Goal: Transaction & Acquisition: Purchase product/service

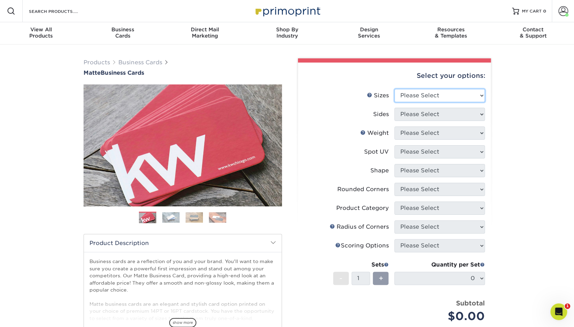
click at [409, 95] on select "Please Select 1.5" x 3.5" - Mini 1.75" x 3.5" - Mini 2" x 2" - Square 2" x 3" -…" at bounding box center [439, 95] width 90 height 13
click at [394, 89] on select "Please Select 1.5" x 3.5" - Mini 1.75" x 3.5" - Mini 2" x 2" - Square 2" x 3" -…" at bounding box center [439, 95] width 90 height 13
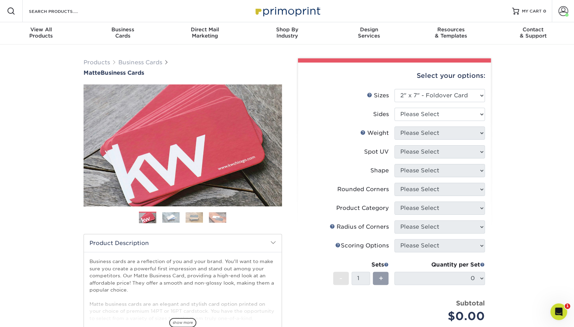
click at [412, 159] on li "Spot UV Please Select" at bounding box center [394, 154] width 181 height 19
click at [427, 98] on select "Please Select 1.5" x 3.5" - Mini 1.75" x 3.5" - Mini 2" x 2" - Square 2" x 3" -…" at bounding box center [439, 95] width 90 height 13
select select "2.00x3.50"
click at [394, 89] on select "Please Select 1.5" x 3.5" - Mini 1.75" x 3.5" - Mini 2" x 2" - Square 2" x 3" -…" at bounding box center [439, 95] width 90 height 13
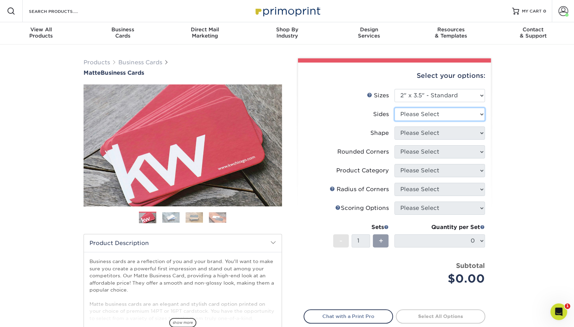
click at [424, 112] on select "Please Select Print Both Sides Print Front Only" at bounding box center [439, 114] width 90 height 13
select select "13abbda7-1d64-4f25-8bb2-c179b224825d"
click at [394, 108] on select "Please Select Print Both Sides Print Front Only" at bounding box center [439, 114] width 90 height 13
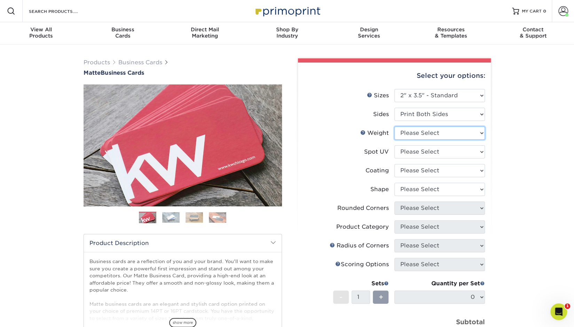
click at [421, 139] on select "Please Select 16PT 14PT" at bounding box center [439, 133] width 90 height 13
select select "16PT"
click at [394, 127] on select "Please Select 16PT 14PT" at bounding box center [439, 133] width 90 height 13
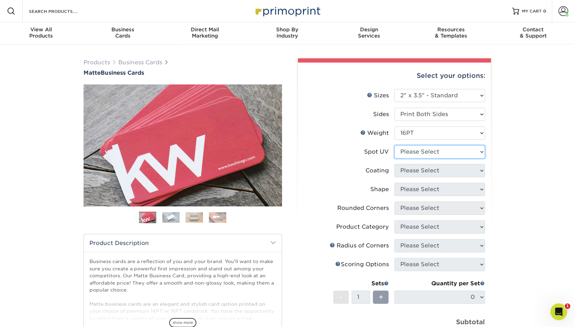
click at [417, 152] on select "Please Select No Spot UV Front and Back (Both Sides) Front Only Back Only" at bounding box center [439, 151] width 90 height 13
select select "3"
click at [394, 145] on select "Please Select No Spot UV Front and Back (Both Sides) Front Only Back Only" at bounding box center [439, 151] width 90 height 13
click at [419, 171] on select at bounding box center [439, 170] width 90 height 13
select select "121bb7b5-3b4d-429f-bd8d-bbf80e953313"
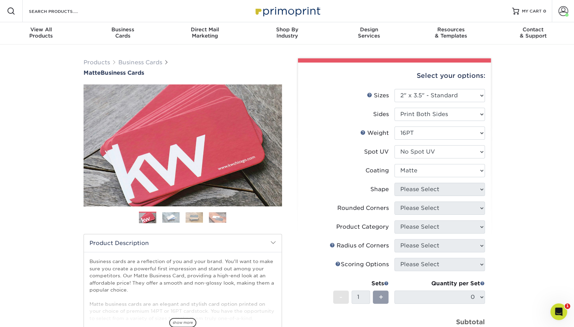
click at [394, 164] on select at bounding box center [439, 170] width 90 height 13
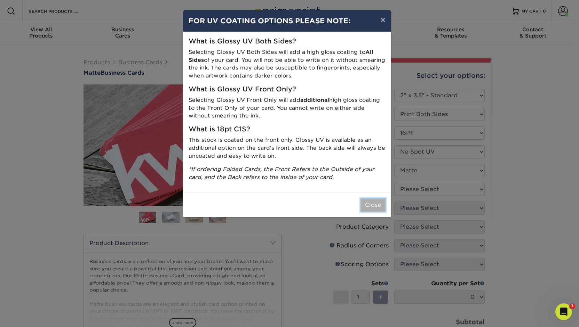
click at [361, 201] on button "Close" at bounding box center [373, 205] width 25 height 13
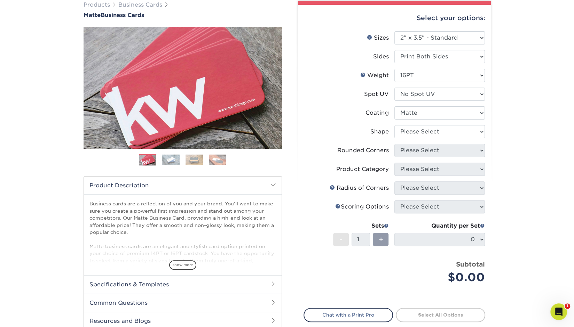
scroll to position [58, 0]
click at [423, 136] on select "Please Select Standard Oval" at bounding box center [439, 131] width 90 height 13
select select "standard"
click at [394, 125] on select "Please Select Standard Oval" at bounding box center [439, 131] width 90 height 13
click at [418, 153] on select "Please Select Yes - Round 2 Corners Yes - Round 4 Corners No" at bounding box center [439, 150] width 90 height 13
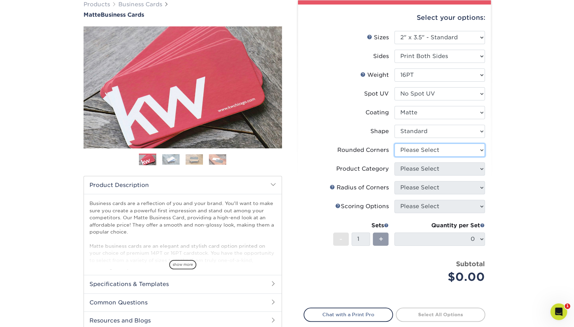
select select "7672df9e-0e0a-464d-8e1f-920c575e4da3"
click at [394, 144] on select "Please Select Yes - Round 2 Corners Yes - Round 4 Corners No" at bounding box center [439, 150] width 90 height 13
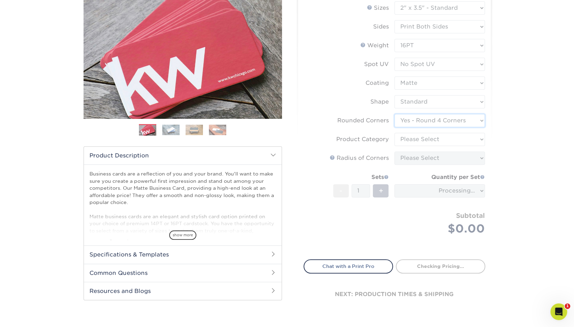
scroll to position [88, 0]
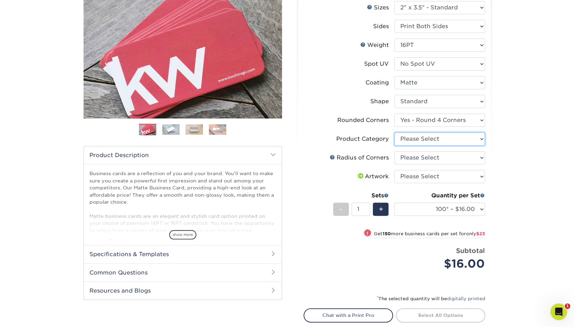
click at [418, 140] on select "Please Select Business Cards" at bounding box center [439, 139] width 90 height 13
select select "3b5148f1-0588-4f88-a218-97bcfdce65c1"
click at [394, 133] on select "Please Select Business Cards" at bounding box center [439, 139] width 90 height 13
click at [418, 162] on select "Please Select Rounded 1/8" Rounded 1/4"" at bounding box center [439, 157] width 90 height 13
select select "589680c7-ee9a-431b-9d12-d7aeb1386a97"
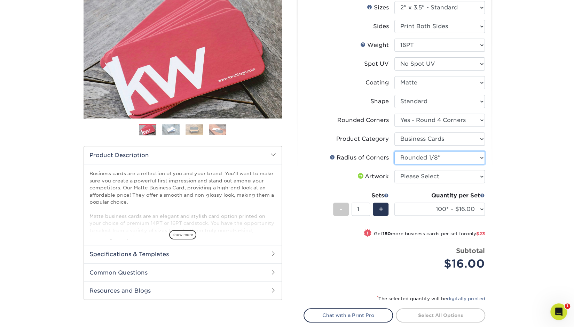
click at [394, 151] on select "Please Select Rounded 1/8" Rounded 1/4"" at bounding box center [439, 157] width 90 height 13
click at [419, 181] on select "Please Select I will upload files I need a design - $100" at bounding box center [439, 176] width 90 height 13
select select "upload"
click at [394, 170] on select "Please Select I will upload files I need a design - $100" at bounding box center [439, 176] width 90 height 13
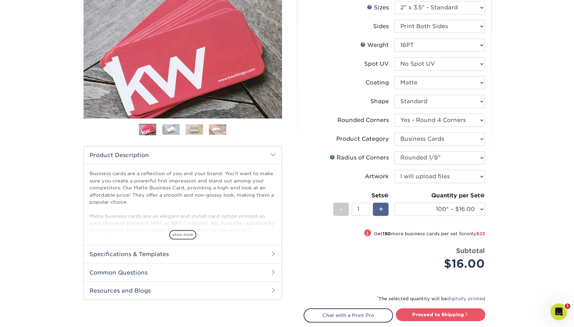
click at [386, 208] on div "+" at bounding box center [381, 209] width 16 height 13
type input "2"
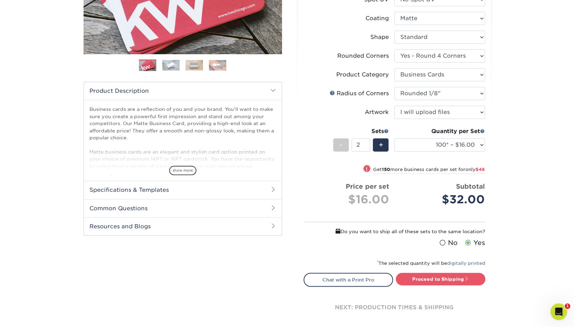
scroll to position [157, 0]
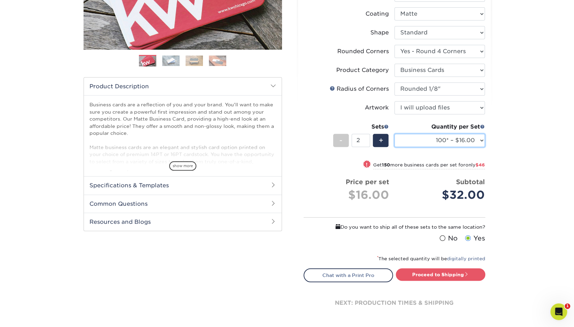
click at [462, 140] on select "100* – $16.00 250* – $39.00 500 – $77.00 1000 – $94.00 2500 – $173.00 5000 – $2…" at bounding box center [439, 140] width 90 height 13
select select "250* – $39.00"
click at [394, 134] on select "100* – $16.00 250* – $39.00 500 – $77.00 1000 – $94.00 2500 – $173.00 5000 – $2…" at bounding box center [439, 140] width 90 height 13
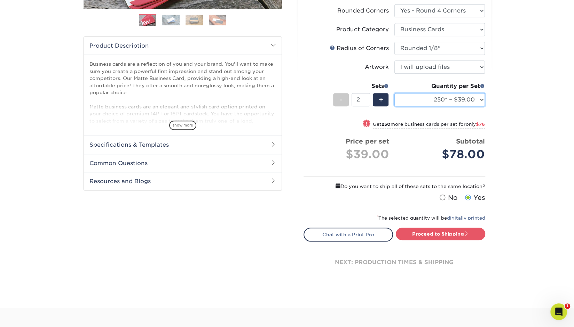
scroll to position [198, 0]
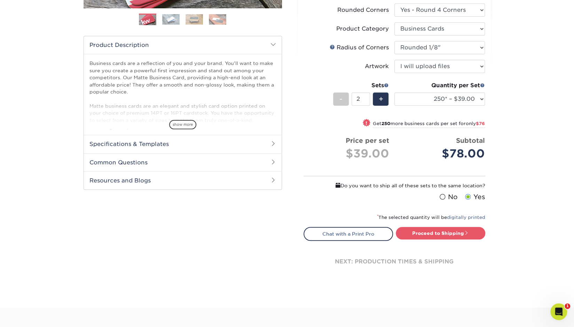
click at [444, 196] on span at bounding box center [442, 197] width 6 height 7
click at [0, 0] on input "No" at bounding box center [0, 0] width 0 height 0
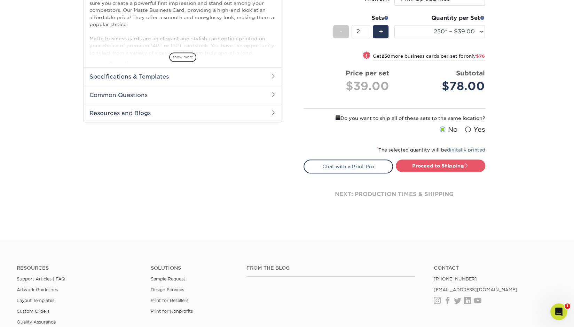
scroll to position [269, 0]
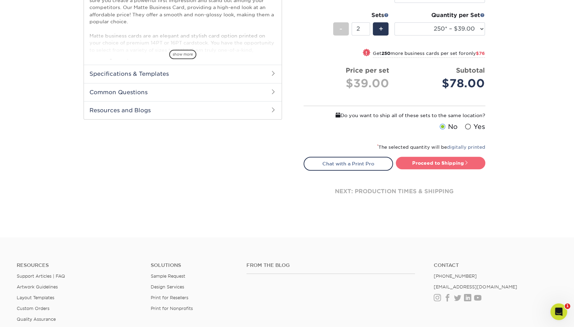
click at [426, 163] on link "Proceed to Shipping" at bounding box center [440, 163] width 89 height 13
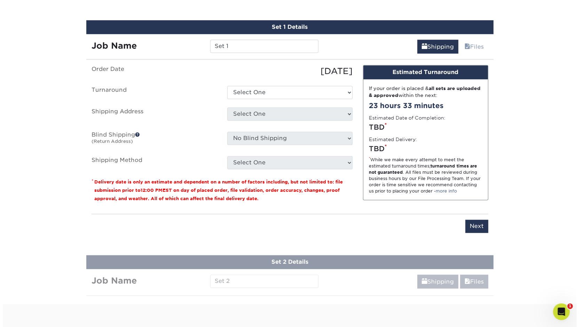
scroll to position [444, 0]
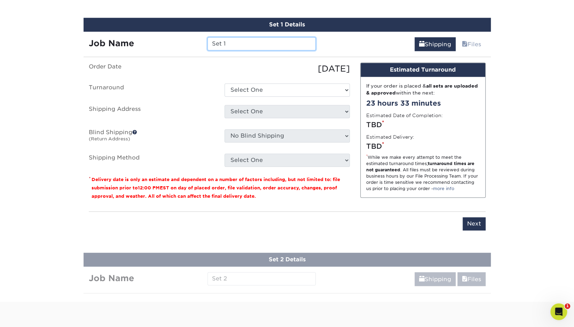
drag, startPoint x: 252, startPoint y: 46, endPoint x: 191, endPoint y: 49, distance: 61.3
click at [191, 49] on div "Job Name Set 1" at bounding box center [203, 43] width 238 height 13
type input "Eric Nieves"
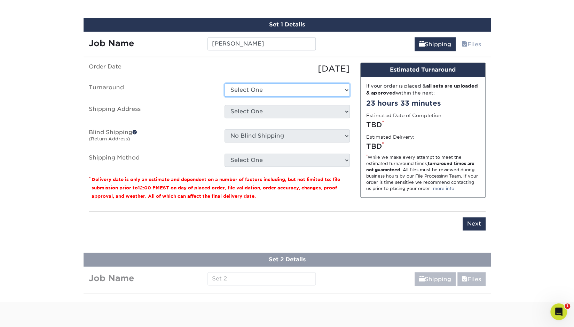
click at [268, 89] on select "Select One 2-4 Business Days 2 Day Next Business Day" at bounding box center [286, 90] width 125 height 13
select select "4fbc2a82-edda-4a59-863f-72b731eb7375"
click at [224, 84] on select "Select One 2-4 Business Days 2 Day Next Business Day" at bounding box center [286, 90] width 125 height 13
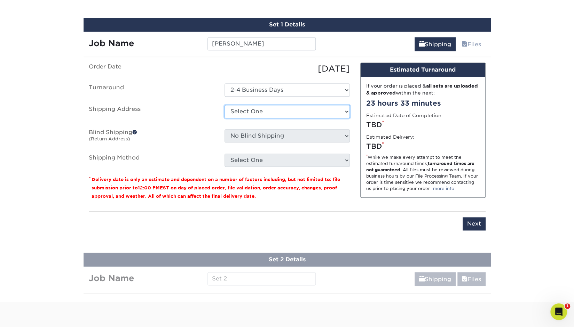
click at [258, 112] on select "Select One Austin Office Austin Office Dallas Office Houston Office REAL AUSTIN…" at bounding box center [286, 111] width 125 height 13
select select "newaddress"
click at [224, 105] on select "Select One Austin Office Austin Office Dallas Office Houston Office REAL AUSTIN…" at bounding box center [286, 111] width 125 height 13
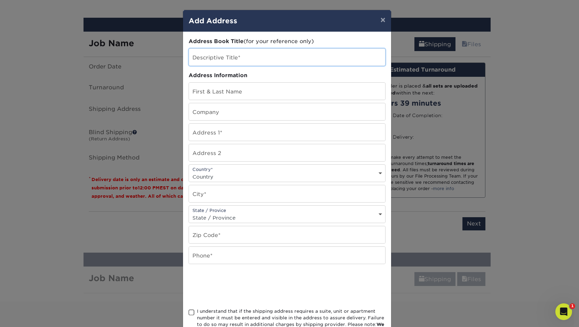
click at [220, 59] on input "text" at bounding box center [287, 57] width 196 height 17
type input "Eric Nieves Home"
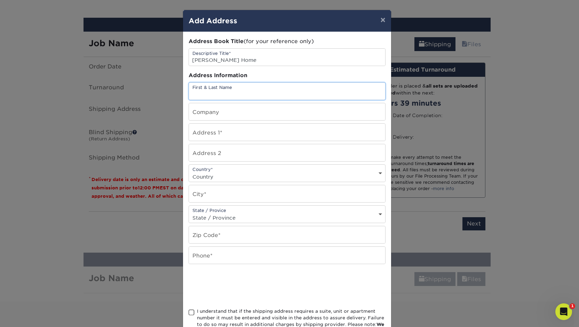
click at [216, 84] on input "text" at bounding box center [287, 91] width 196 height 17
type input "Eric Nieves"
type input "Centre Technologies"
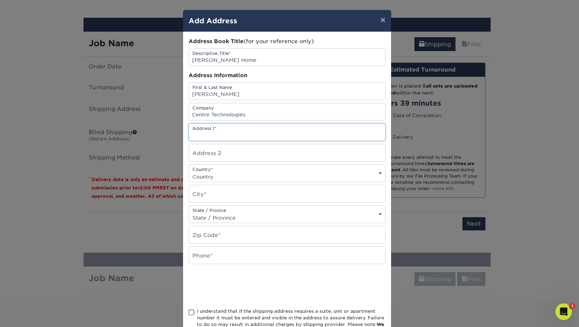
click at [239, 133] on input "text" at bounding box center [287, 132] width 196 height 17
paste input "8325 Alberata Vista Dr"
type input "8325 Alberata Vista Dr"
click at [230, 169] on div "Country* Country United States Canada ----------------------------- Afghanistan…" at bounding box center [287, 174] width 197 height 18
click at [219, 176] on select "Country United States Canada ----------------------------- Afghanistan Albania …" at bounding box center [287, 177] width 196 height 10
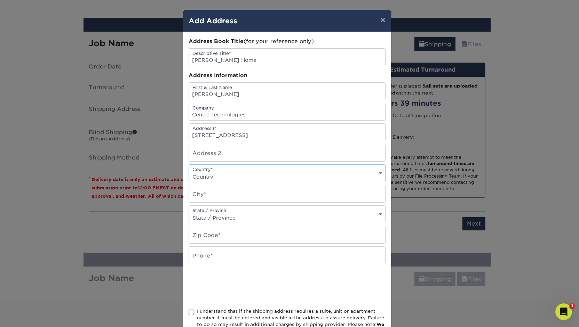
select select "US"
click at [189, 172] on select "Country United States Canada ----------------------------- Afghanistan Albania …" at bounding box center [287, 177] width 196 height 10
click at [229, 194] on input "text" at bounding box center [287, 193] width 196 height 17
type input "Tampa"
select select "FL"
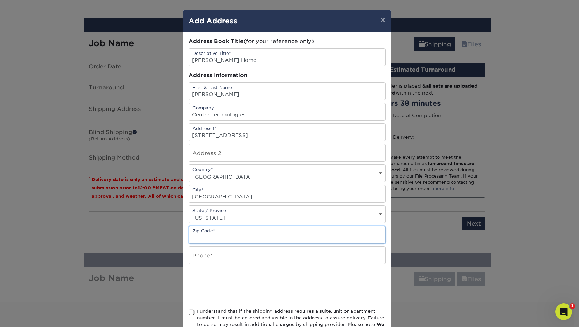
paste input "33647"
type input "33647"
click at [221, 253] on input "text" at bounding box center [287, 255] width 196 height 17
type input "5125011792"
type input "Suite 101"
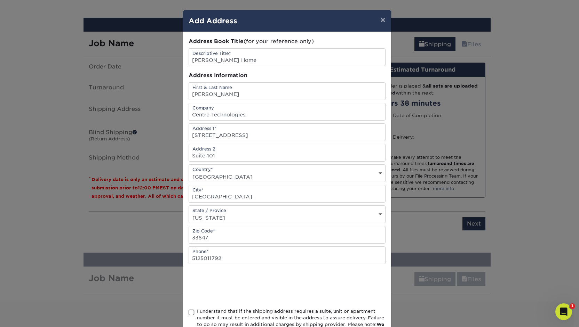
scroll to position [48, 0]
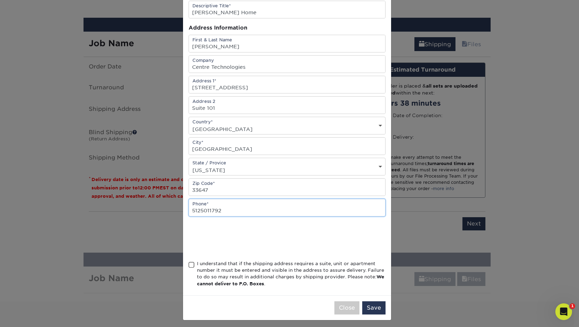
click at [215, 208] on input "5125011792" at bounding box center [287, 207] width 196 height 17
paste input "3213560869"
type input "3213560869"
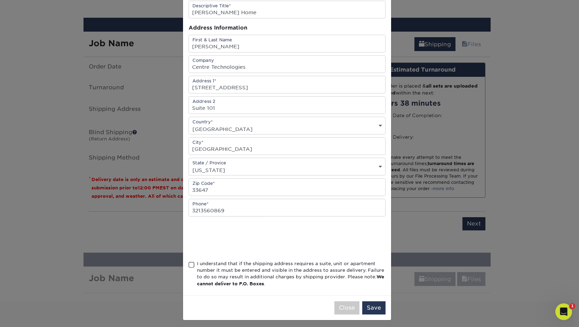
click at [292, 216] on div "Address Book Title (for your reference only) Descriptive Title* Eric Nieves Hom…" at bounding box center [287, 140] width 197 height 300
click at [189, 263] on span at bounding box center [192, 265] width 6 height 7
click at [0, 0] on input "I understand that if the shipping address requires a suite, unit or apartment n…" at bounding box center [0, 0] width 0 height 0
click at [370, 307] on button "Save" at bounding box center [373, 308] width 23 height 13
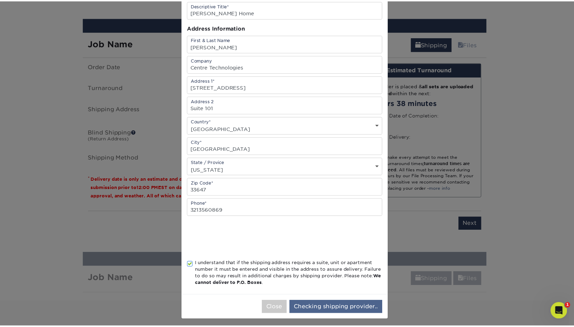
scroll to position [0, 0]
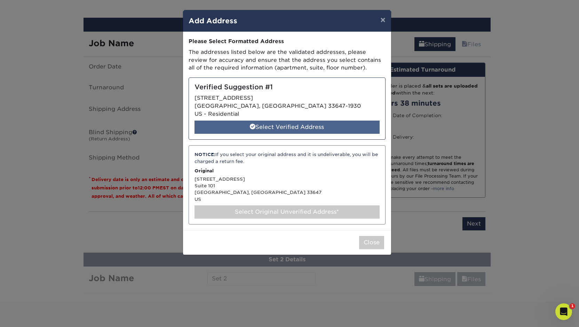
click at [304, 121] on div "Select Verified Address" at bounding box center [287, 127] width 185 height 13
select select "285952"
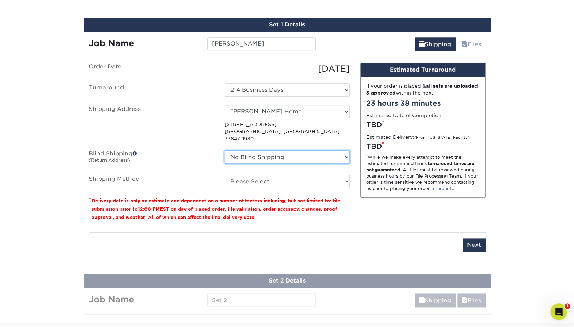
click at [271, 151] on select "No Blind Shipping Austin Office Austin Office Dallas Office Houston Office REAL…" at bounding box center [286, 157] width 125 height 13
select select "261228"
click at [224, 151] on select "No Blind Shipping Austin Office Austin Office Dallas Office Houston Office REAL…" at bounding box center [286, 157] width 125 height 13
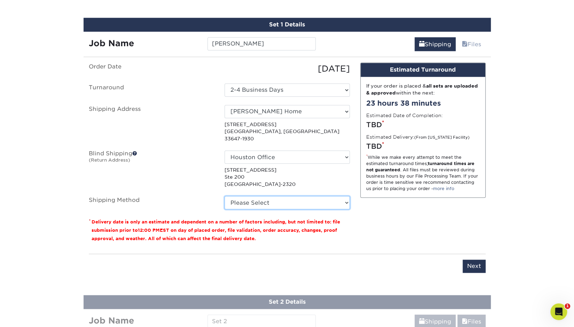
click at [272, 196] on select "Please Select Ground Shipping (+$7.84) 3 Day Shipping Service (+$20.04) 2 Day A…" at bounding box center [286, 202] width 125 height 13
select select "03"
click at [224, 196] on select "Please Select Ground Shipping (+$7.84) 3 Day Shipping Service (+$20.04) 2 Day A…" at bounding box center [286, 202] width 125 height 13
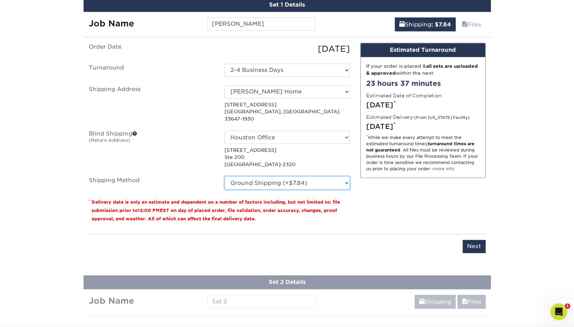
scroll to position [460, 0]
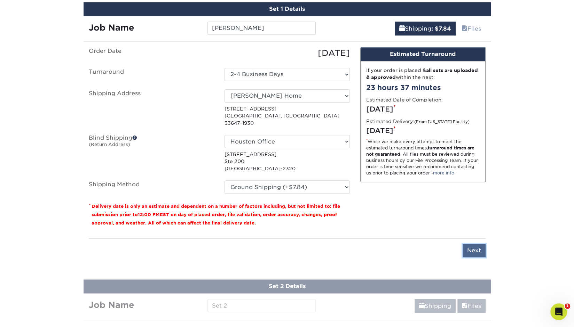
click at [477, 244] on input "Next" at bounding box center [473, 250] width 23 height 13
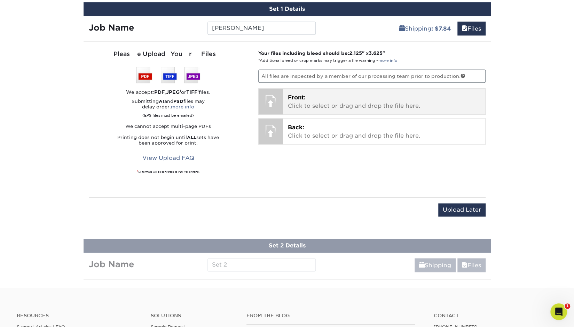
click at [345, 106] on p "Front: Click to select or drag and drop the file here." at bounding box center [384, 102] width 192 height 17
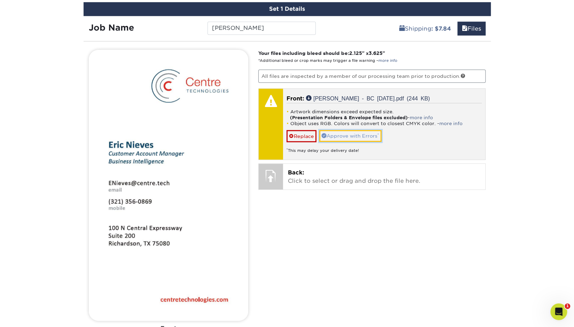
click at [344, 134] on link "Approve with Errors *" at bounding box center [350, 136] width 62 height 12
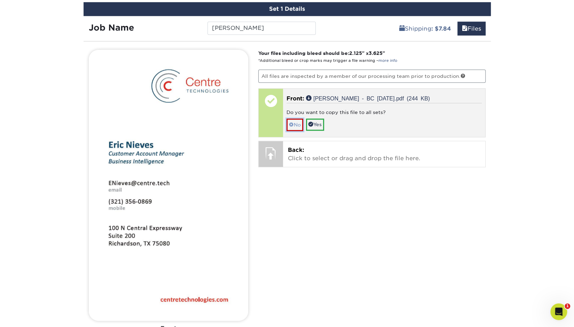
click at [290, 128] on link "No" at bounding box center [294, 125] width 17 height 12
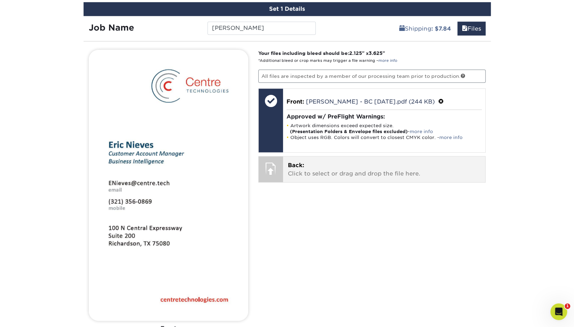
click at [309, 177] on div "Back: Click to select or drag and drop the file here. Choose file" at bounding box center [384, 170] width 202 height 26
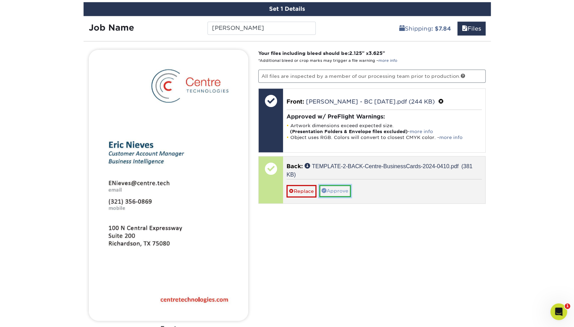
click at [335, 191] on link "Approve" at bounding box center [335, 191] width 32 height 12
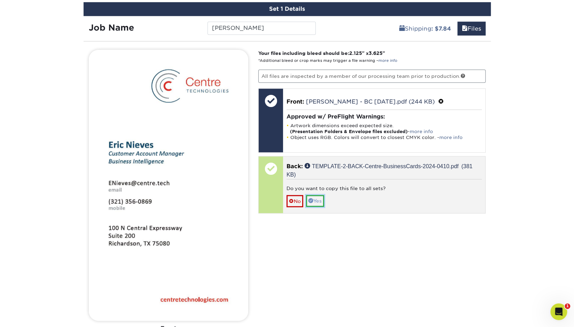
click at [317, 200] on link "Yes" at bounding box center [315, 201] width 18 height 12
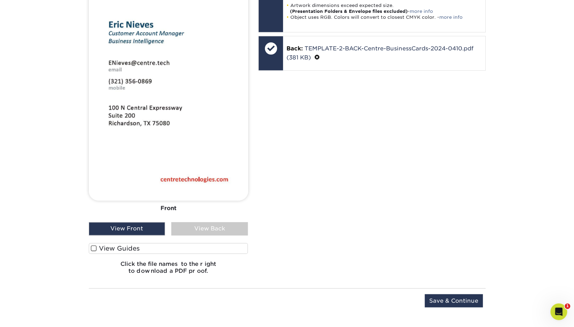
scroll to position [577, 0]
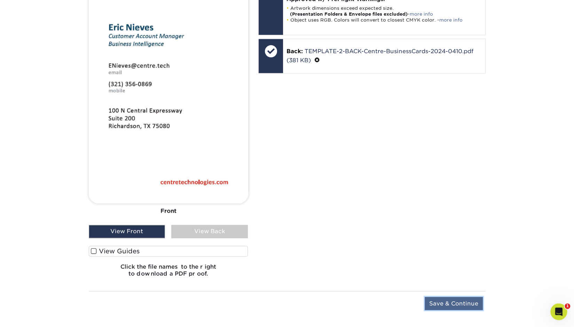
click at [447, 298] on input "Save & Continue" at bounding box center [454, 303] width 58 height 13
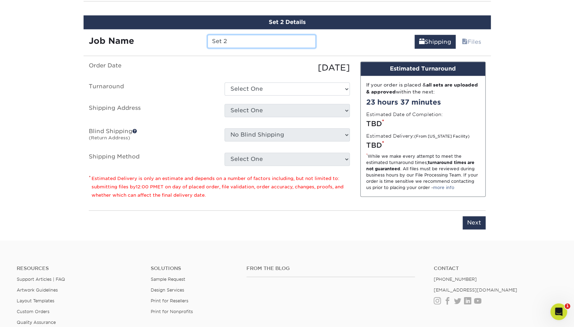
scroll to position [498, 0]
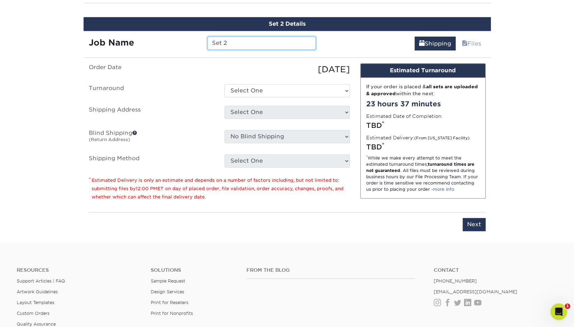
drag, startPoint x: 230, startPoint y: 42, endPoint x: 173, endPoint y: 43, distance: 56.4
click at [173, 43] on div "Job Name Set 2" at bounding box center [203, 43] width 238 height 13
type input "Monty Milliner"
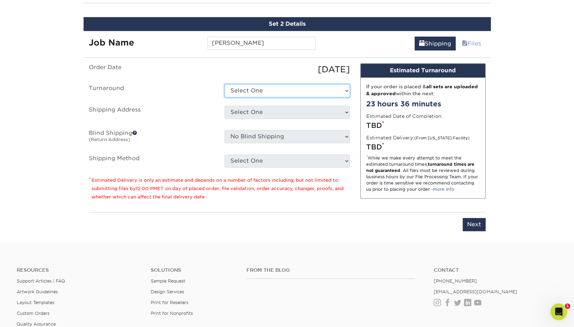
click at [258, 93] on select "Select One 2-4 Business Days 2 Day Next Business Day" at bounding box center [286, 90] width 125 height 13
select select "4fbc2a82-edda-4a59-863f-72b731eb7375"
click at [224, 84] on select "Select One 2-4 Business Days 2 Day Next Business Day" at bounding box center [286, 90] width 125 height 13
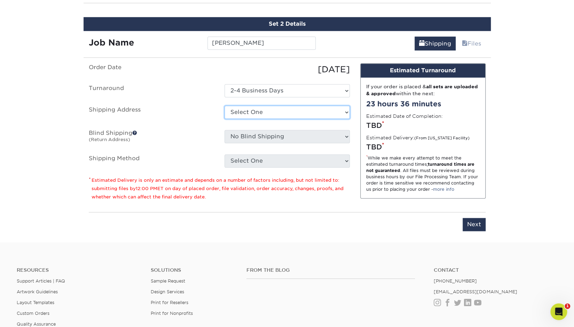
click at [255, 111] on select "Select One Austin Office Austin Office Dallas Office Houston Office REAL AUSTIN…" at bounding box center [286, 112] width 125 height 13
select select "261809"
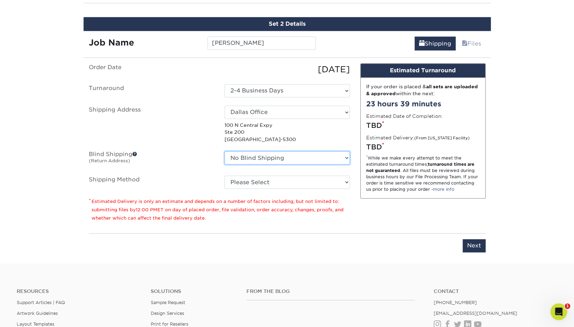
click at [267, 157] on select "No Blind Shipping Austin Office Austin Office Dallas Office Houston Office REAL…" at bounding box center [286, 157] width 125 height 13
select select "261228"
click at [224, 151] on select "No Blind Shipping Austin Office Austin Office Dallas Office Houston Office REAL…" at bounding box center [286, 157] width 125 height 13
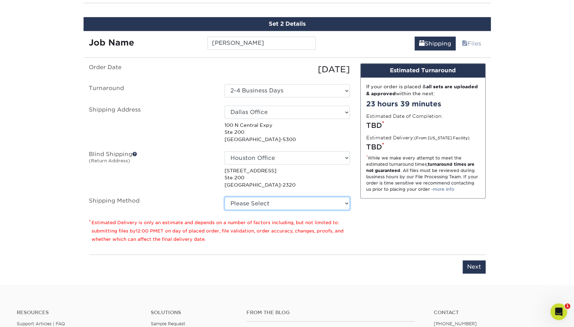
click at [260, 205] on select "Please Select Ground Shipping (+$7.84) 3 Day Shipping Service (+$15.33) 2 Day A…" at bounding box center [286, 203] width 125 height 13
select select "03"
click at [224, 197] on select "Please Select Ground Shipping (+$7.84) 3 Day Shipping Service (+$15.33) 2 Day A…" at bounding box center [286, 203] width 125 height 13
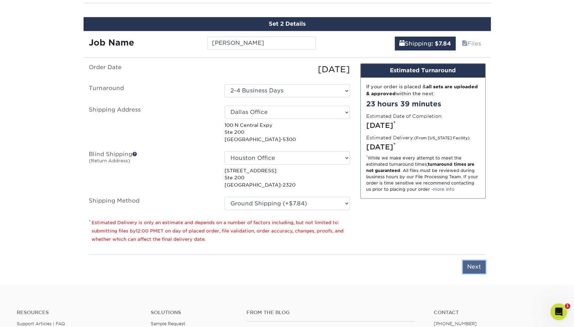
click at [468, 263] on input "Next" at bounding box center [473, 267] width 23 height 13
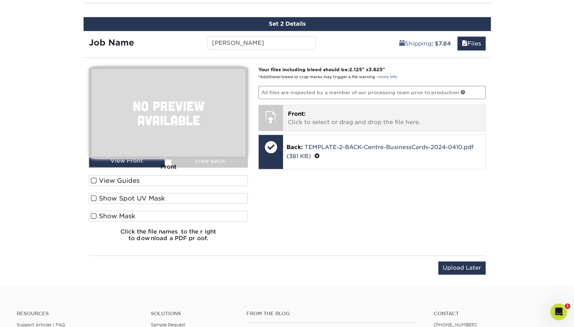
click at [298, 121] on p "Front: Click to select or drag and drop the file here." at bounding box center [384, 118] width 192 height 17
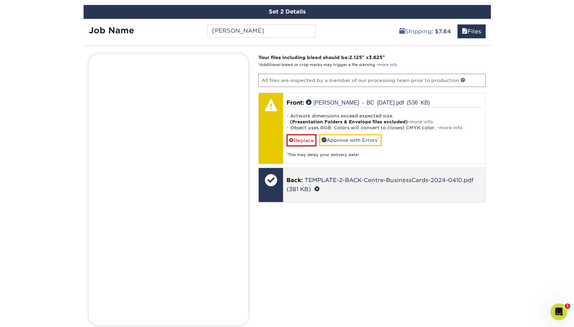
scroll to position [511, 0]
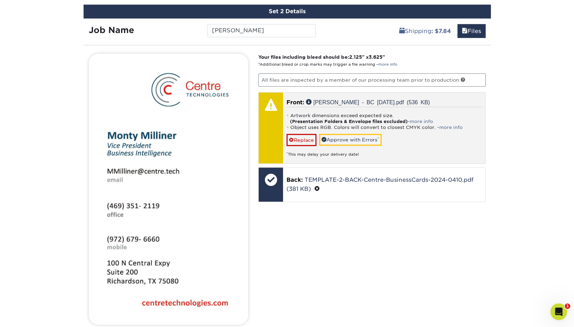
click at [357, 146] on div "* This may delay your delivery date!" at bounding box center [383, 151] width 195 height 11
click at [356, 138] on link "Approve with Errors *" at bounding box center [350, 140] width 62 height 12
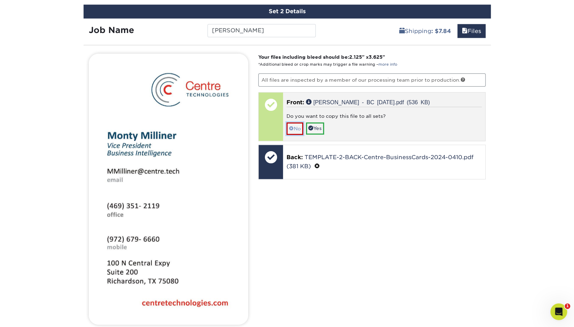
click at [301, 126] on link "No" at bounding box center [294, 128] width 17 height 12
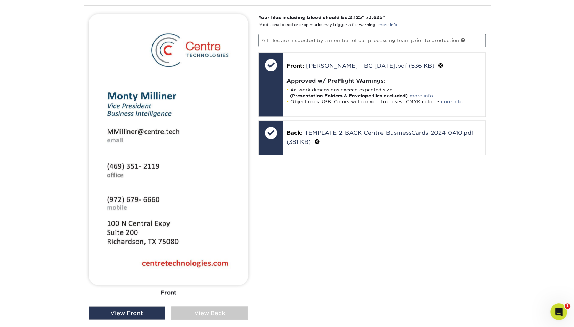
scroll to position [554, 0]
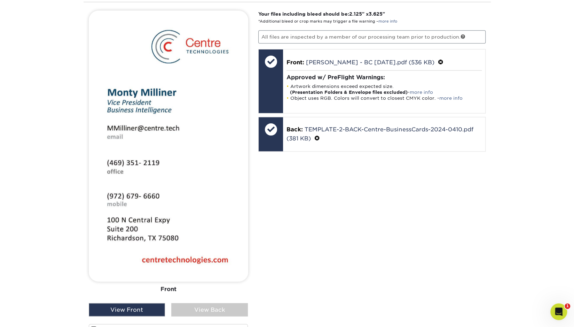
click at [215, 311] on div "View Back" at bounding box center [209, 309] width 77 height 13
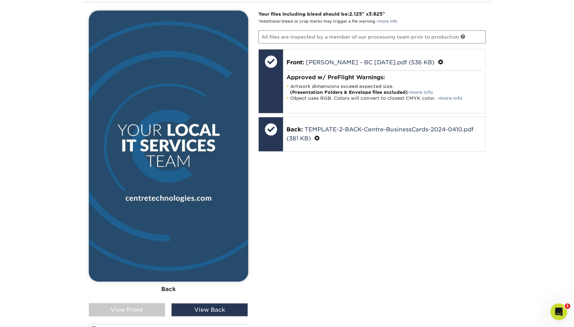
click at [154, 303] on div "View Front" at bounding box center [127, 309] width 77 height 13
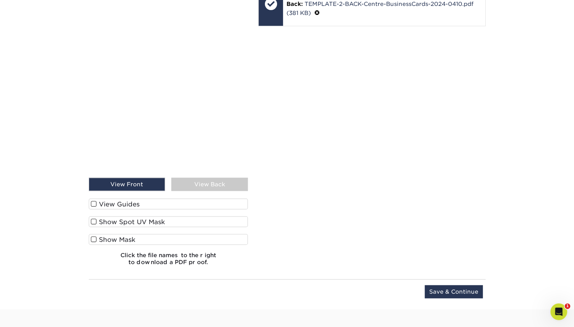
scroll to position [681, 0]
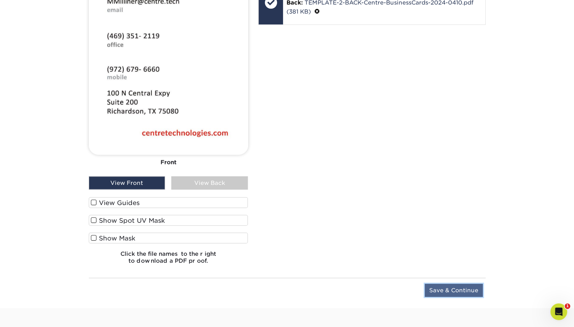
click at [446, 288] on input "Save & Continue" at bounding box center [454, 290] width 58 height 13
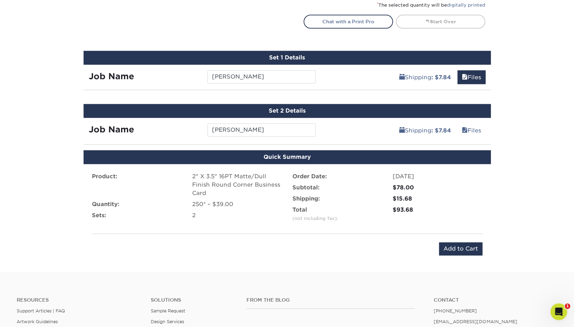
scroll to position [411, 0]
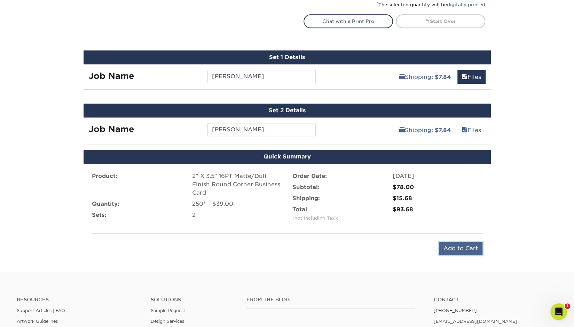
click at [448, 245] on input "Add to Cart" at bounding box center [460, 248] width 43 height 13
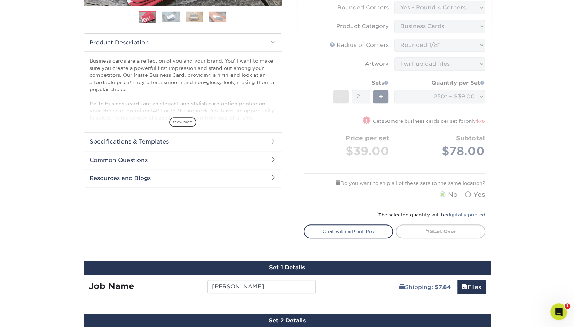
scroll to position [175, 0]
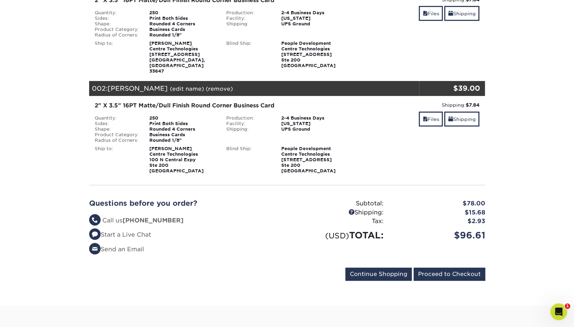
scroll to position [131, 0]
click at [439, 271] on input "Proceed to Checkout" at bounding box center [449, 274] width 72 height 13
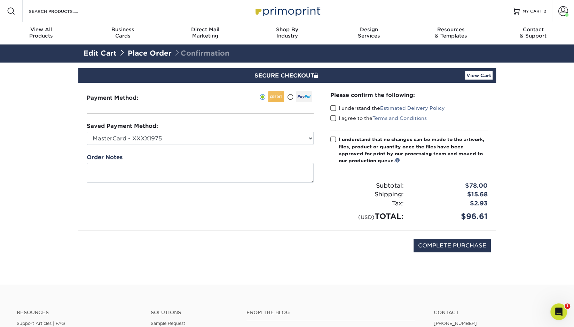
click at [334, 108] on span at bounding box center [333, 108] width 6 height 7
click at [0, 0] on input "I understand the Estimated Delivery Policy" at bounding box center [0, 0] width 0 height 0
click at [335, 118] on span at bounding box center [333, 118] width 6 height 7
click at [0, 0] on input "I agree to the Terms and Conditions" at bounding box center [0, 0] width 0 height 0
click at [337, 139] on label "I understand that no changes can be made to the artwork, files, product or quan…" at bounding box center [408, 150] width 157 height 29
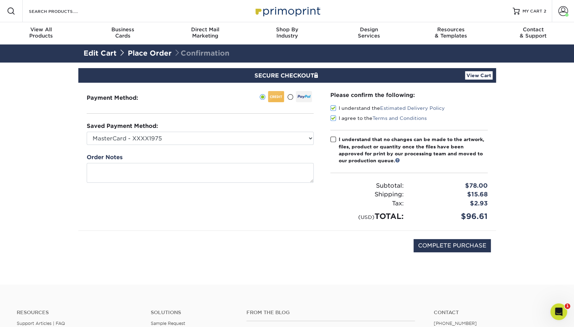
click at [0, 0] on input "I understand that no changes can be made to the artwork, files, product or quan…" at bounding box center [0, 0] width 0 height 0
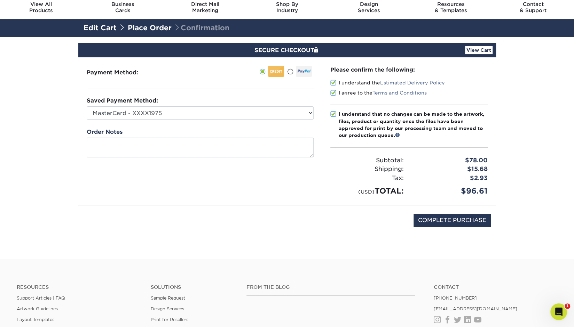
scroll to position [26, 0]
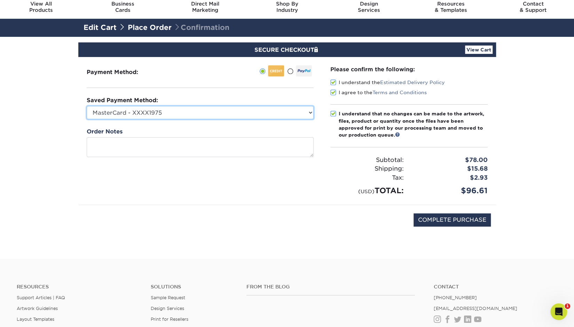
click at [281, 116] on select "MasterCard - XXXX1975 MasterCard - XXXX8482 MasterCard - XXXX8482 Visa - XXXX04…" at bounding box center [200, 112] width 227 height 13
select select "71560"
click at [87, 106] on select "MasterCard - XXXX1975 MasterCard - XXXX8482 MasterCard - XXXX8482 Visa - XXXX04…" at bounding box center [200, 112] width 227 height 13
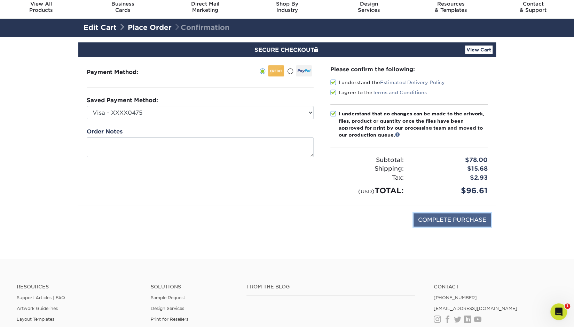
click at [427, 222] on input "COMPLETE PURCHASE" at bounding box center [451, 220] width 77 height 13
type input "PROCESSING, PLEASE WAIT..."
